Goal: Information Seeking & Learning: Learn about a topic

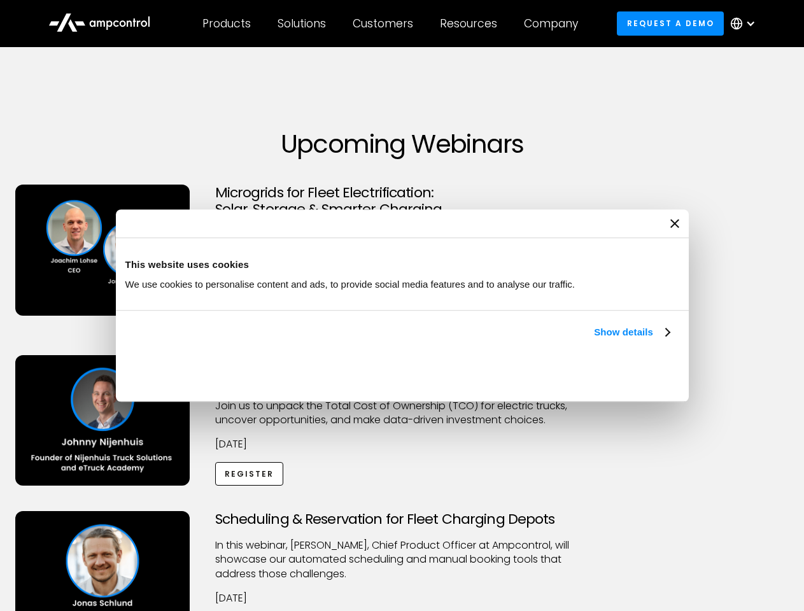
click at [594, 340] on link "Show details" at bounding box center [631, 332] width 75 height 15
click at [0, 0] on div "Necessary cookies help make a website usable by enabling basic functions like p…" at bounding box center [0, 0] width 0 height 0
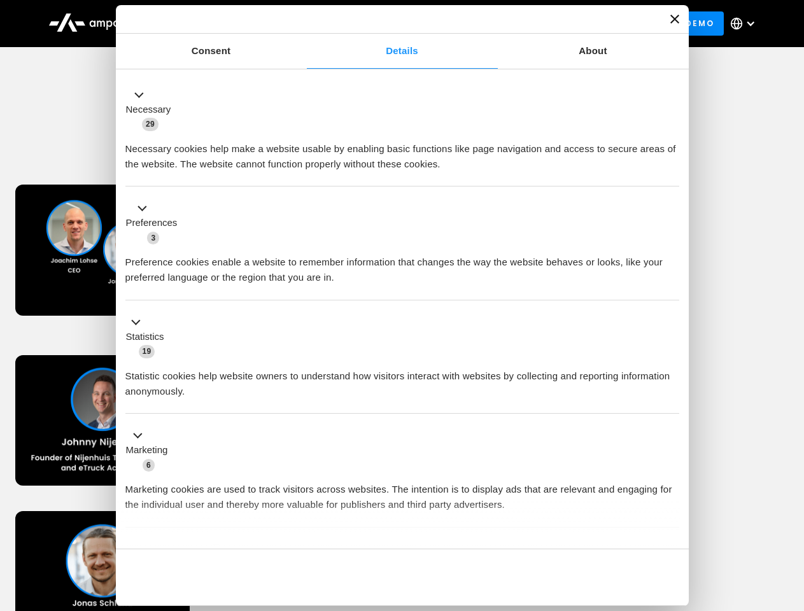
click at [790, 513] on div "Scheduling & Reservation for Fleet Charging Depots ​In this webinar, [PERSON_NA…" at bounding box center [402, 589] width 799 height 157
click at [391, 24] on div "Customers" at bounding box center [383, 24] width 60 height 14
click at [226, 24] on div "Products" at bounding box center [226, 24] width 48 height 14
click at [302, 24] on div "Solutions" at bounding box center [301, 24] width 48 height 14
click at [385, 24] on div "Customers" at bounding box center [383, 24] width 60 height 14
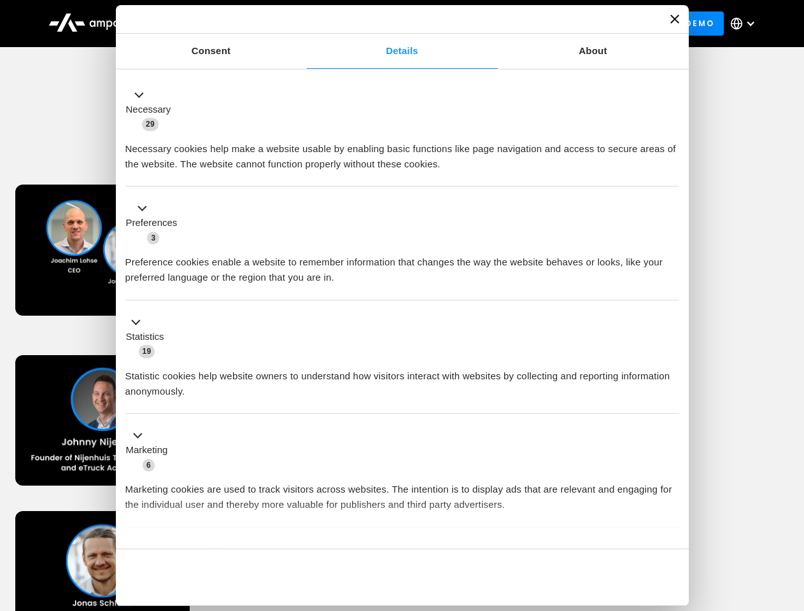
click at [471, 24] on div "Resources" at bounding box center [468, 24] width 57 height 14
click at [555, 24] on div "Company" at bounding box center [551, 24] width 54 height 14
click at [746, 24] on div at bounding box center [750, 23] width 10 height 10
